Goal: Task Accomplishment & Management: Use online tool/utility

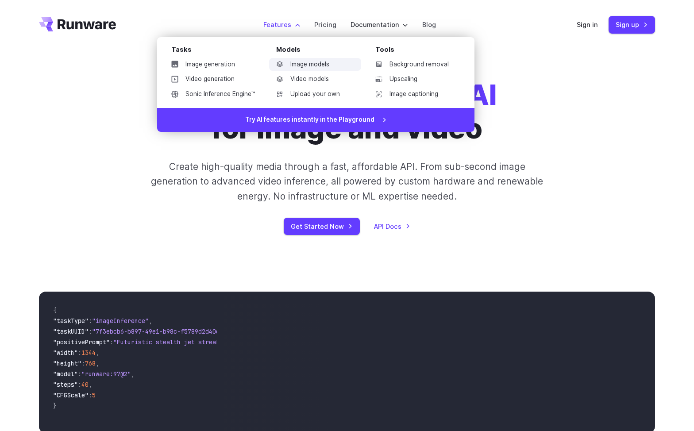
click at [292, 66] on link "Image models" at bounding box center [315, 64] width 92 height 13
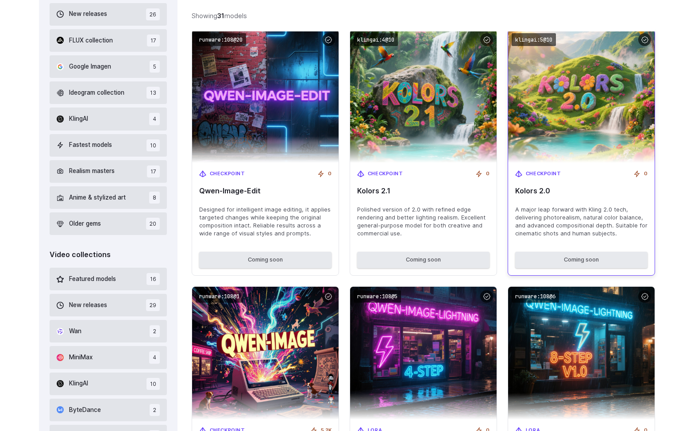
scroll to position [313, 0]
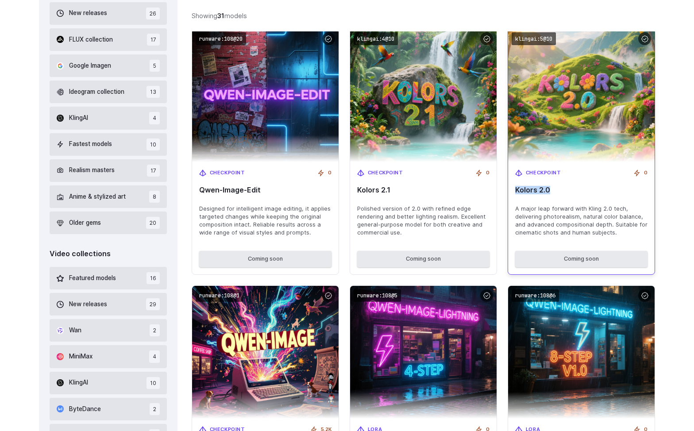
drag, startPoint x: 556, startPoint y: 193, endPoint x: 514, endPoint y: 190, distance: 42.1
click at [514, 190] on div "Checkpoint 0 Kolors 2.0 A major leap forward with [PERSON_NAME] 2.0 tech, deliv…" at bounding box center [581, 203] width 147 height 82
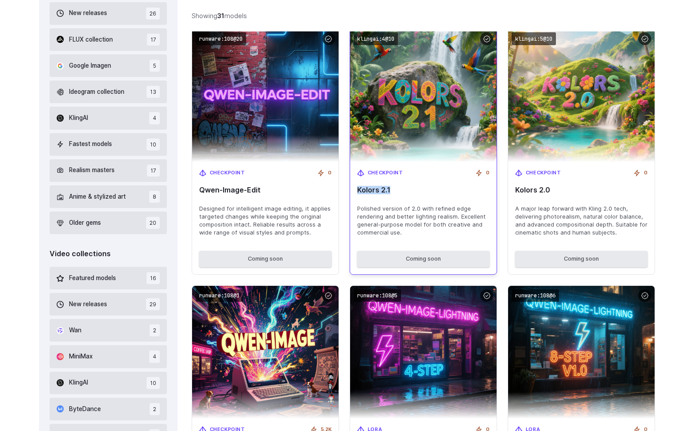
drag, startPoint x: 454, startPoint y: 191, endPoint x: 357, endPoint y: 190, distance: 96.5
click at [357, 190] on span "Kolors 2.1" at bounding box center [423, 190] width 132 height 8
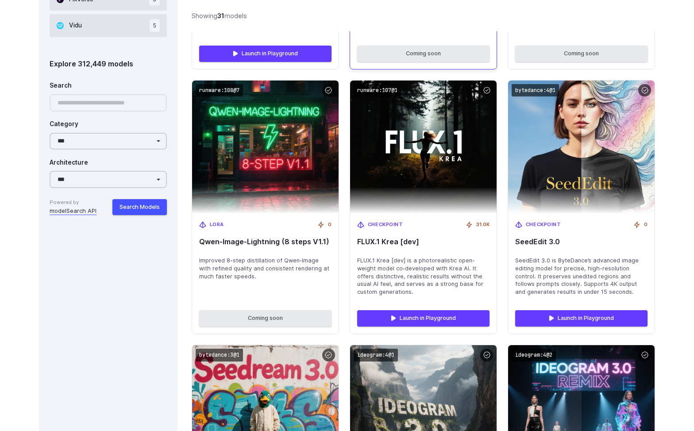
scroll to position [775, 0]
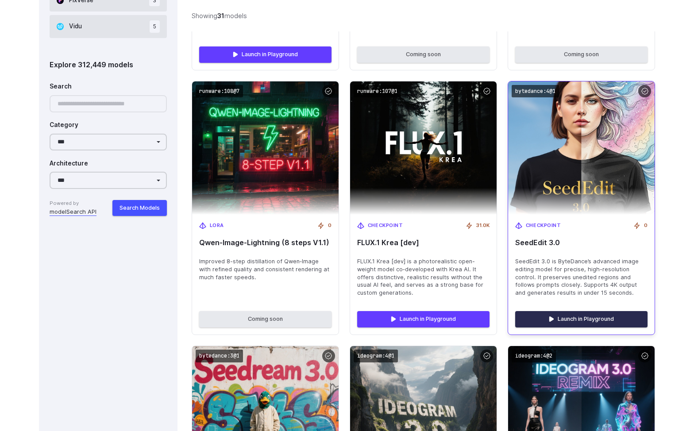
click at [591, 318] on link "Launch in Playground" at bounding box center [581, 319] width 132 height 16
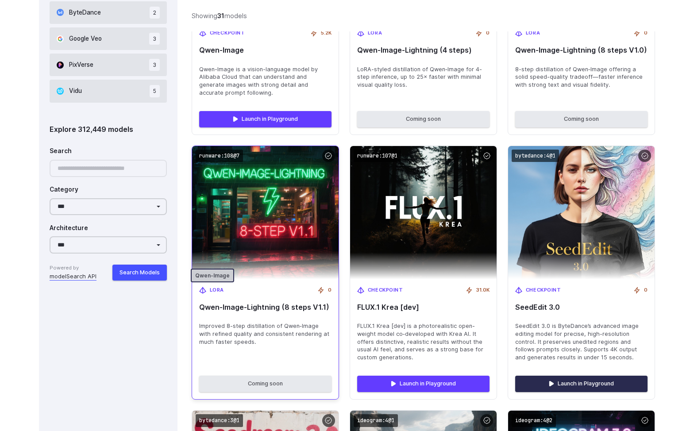
scroll to position [713, 0]
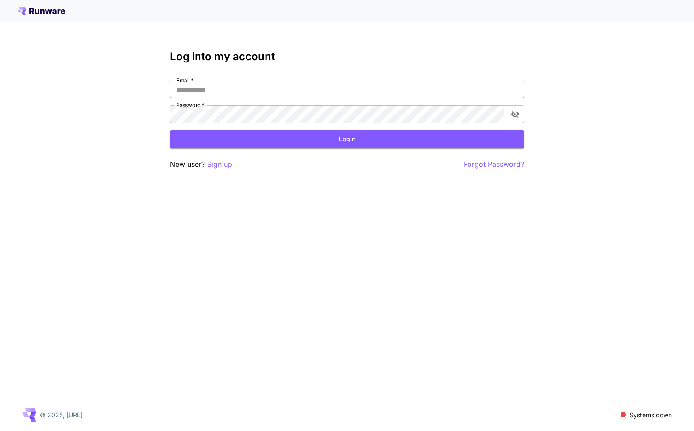
click at [303, 92] on input "Email   *" at bounding box center [347, 90] width 354 height 18
